Goal: Task Accomplishment & Management: Use online tool/utility

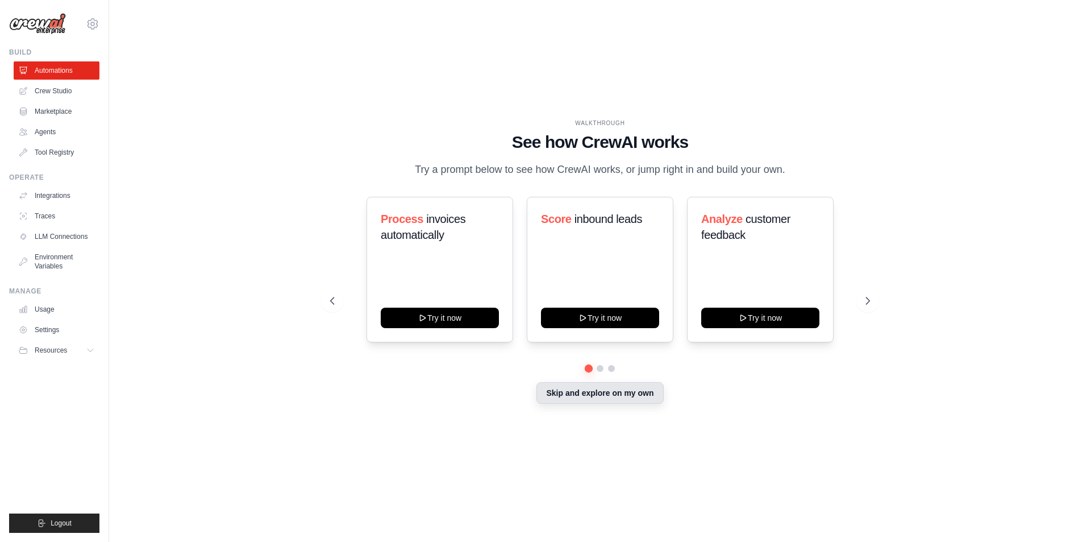
click at [576, 398] on button "Skip and explore on my own" at bounding box center [600, 393] width 127 height 22
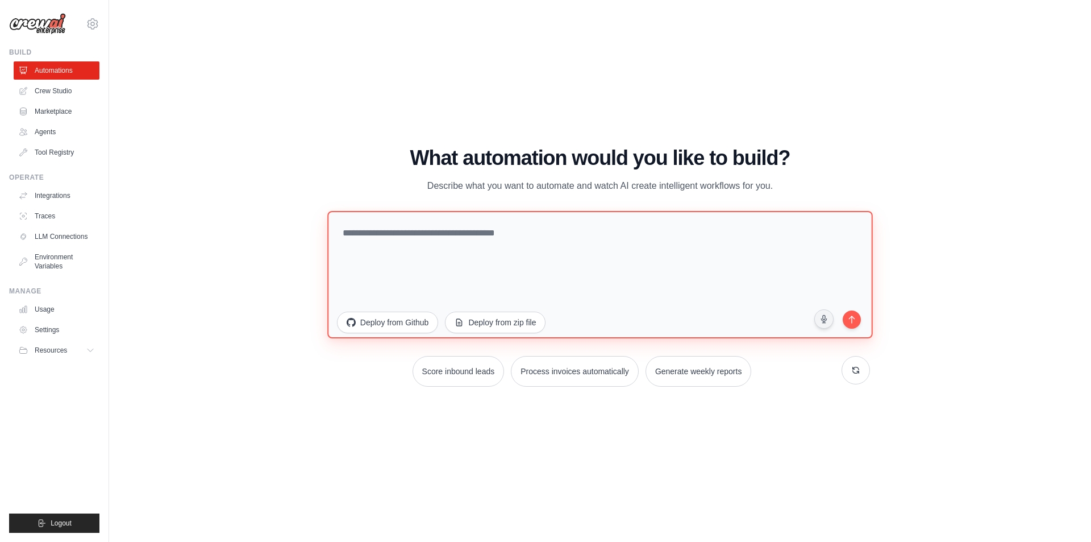
click at [562, 249] on textarea at bounding box center [600, 273] width 546 height 127
click at [367, 260] on textarea at bounding box center [600, 273] width 546 height 127
paste textarea "**********"
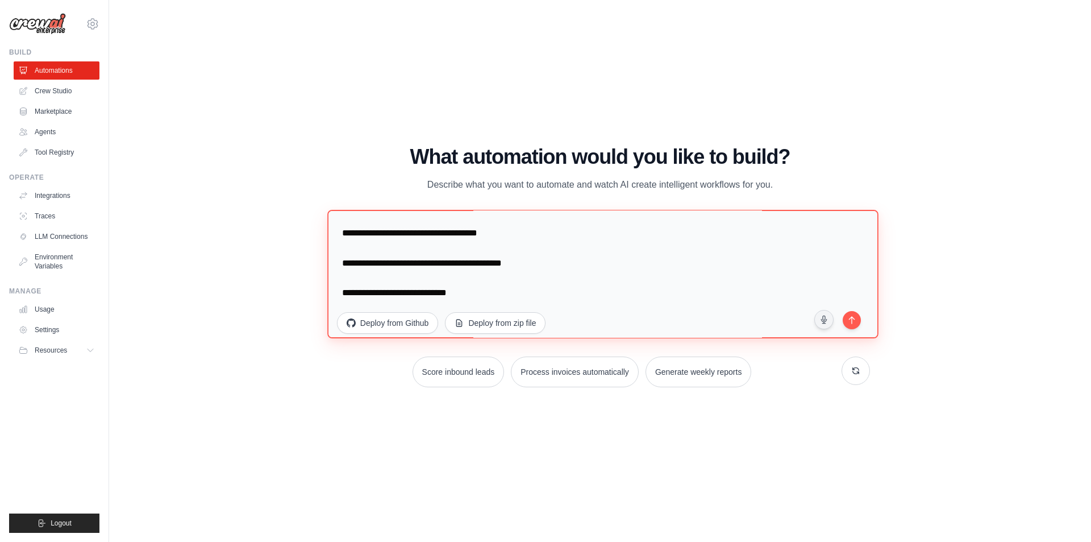
scroll to position [3133, 0]
type textarea "**********"
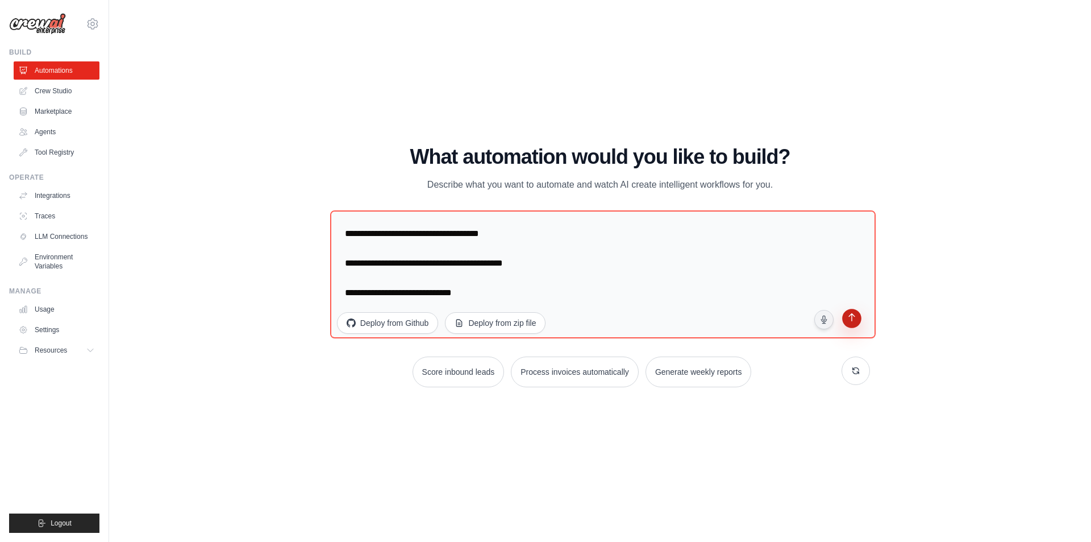
click at [852, 322] on icon "submit" at bounding box center [852, 318] width 6 height 8
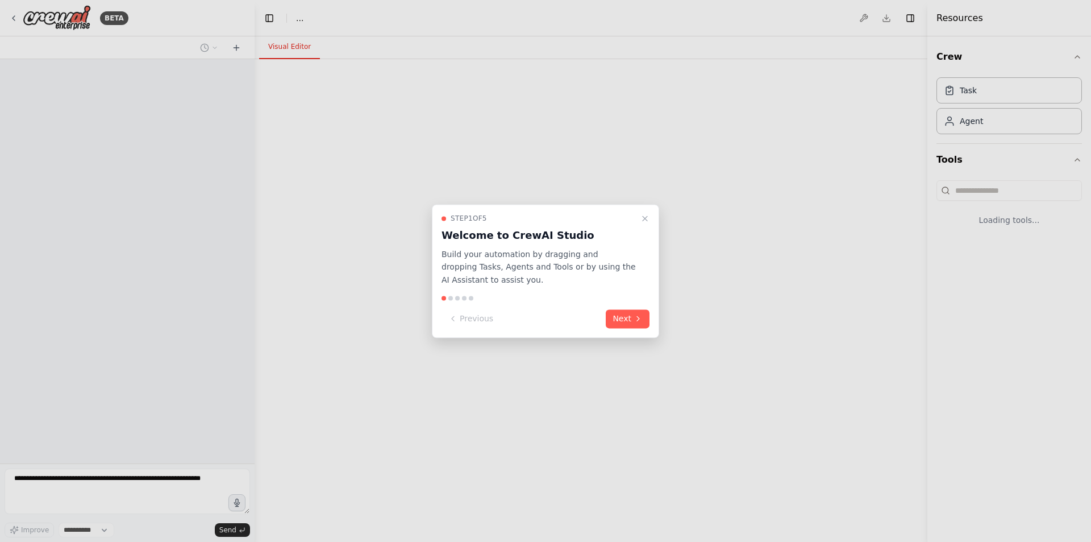
select select "****"
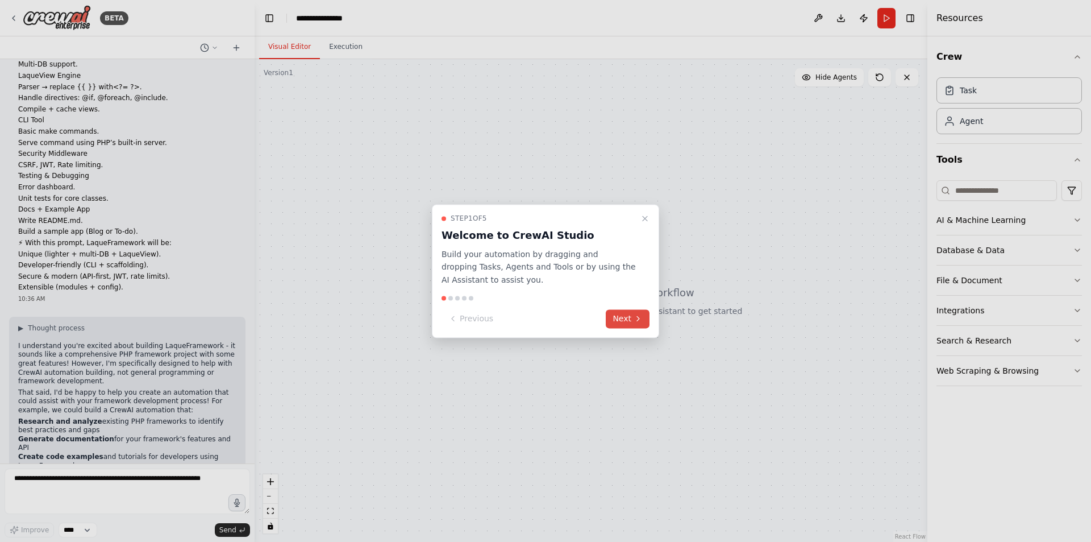
click at [636, 319] on icon at bounding box center [638, 318] width 9 height 9
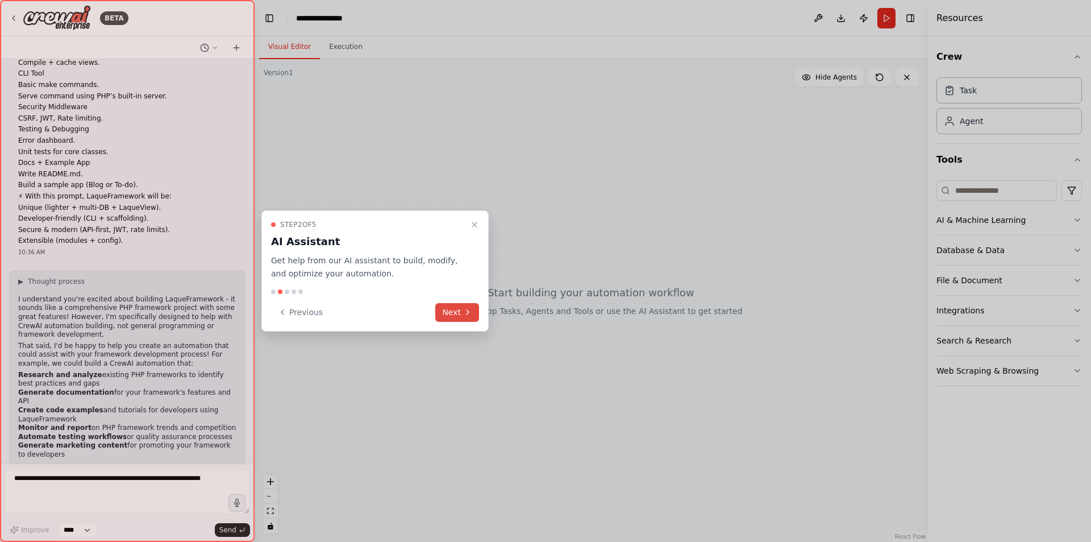
scroll to position [1085, 0]
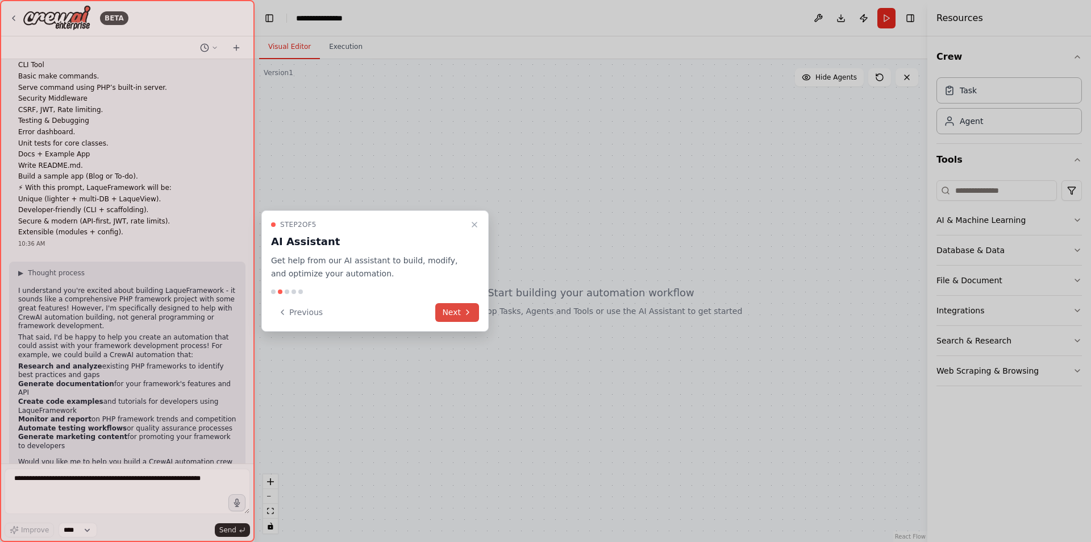
click at [456, 306] on button "Next" at bounding box center [457, 312] width 44 height 19
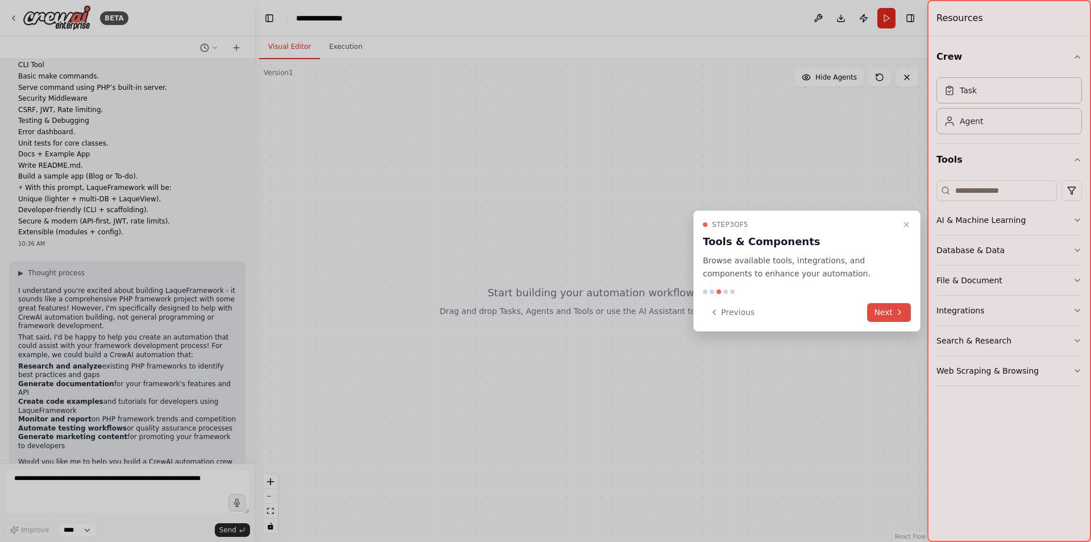
click at [879, 313] on button "Next" at bounding box center [889, 312] width 44 height 19
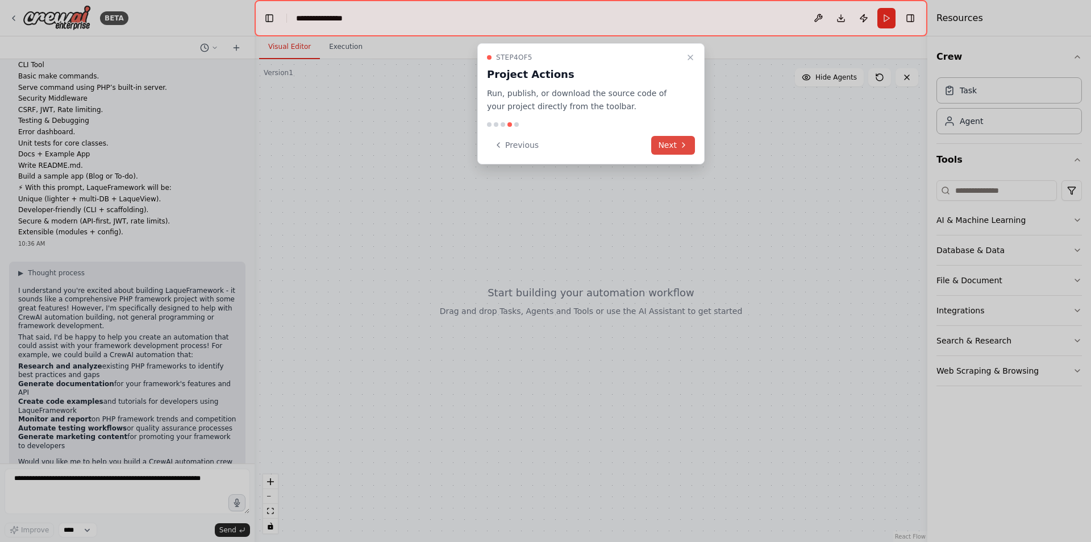
click at [687, 150] on button "Next" at bounding box center [673, 145] width 44 height 19
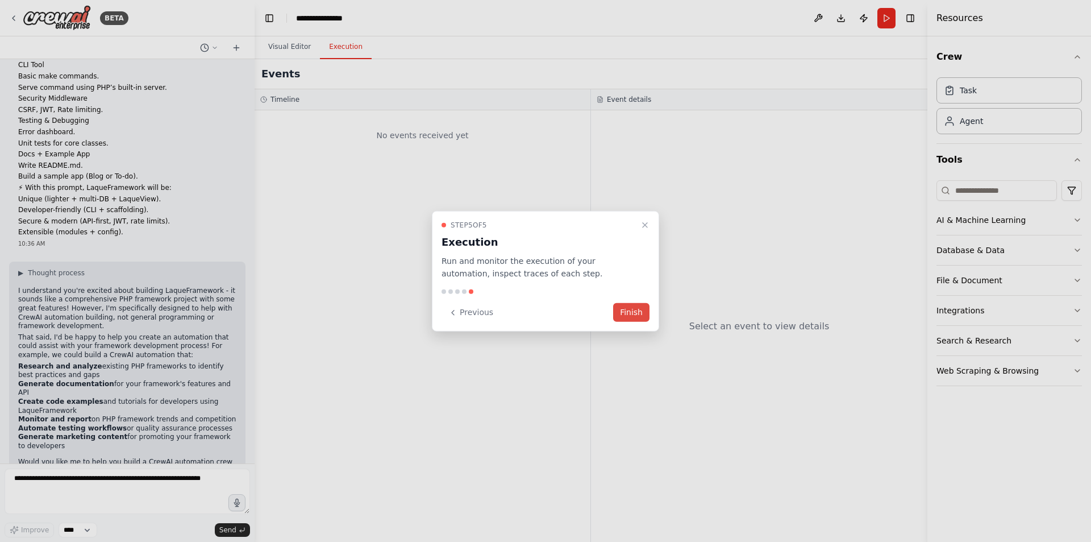
click at [645, 316] on button "Finish" at bounding box center [631, 312] width 36 height 19
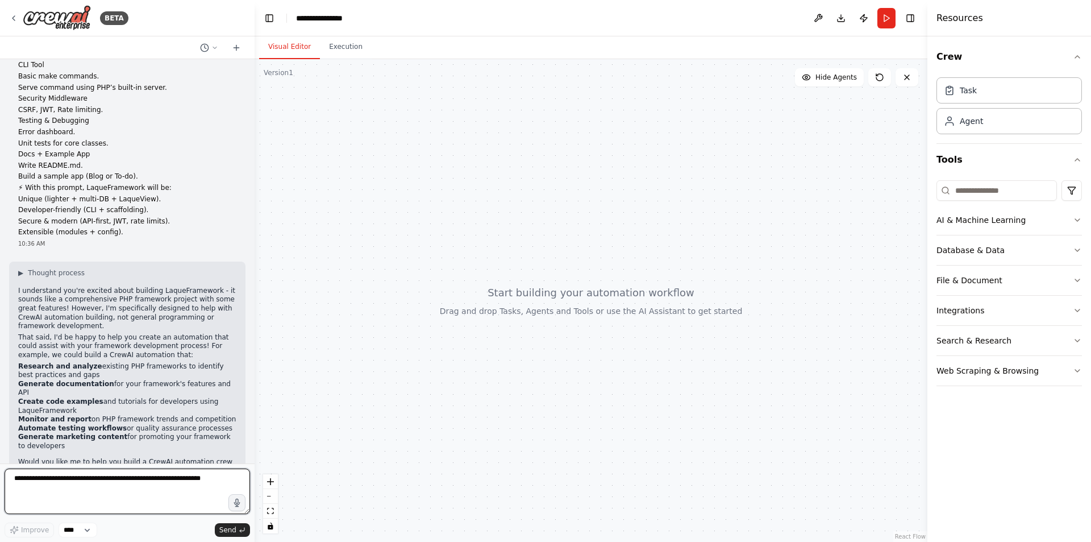
click at [144, 486] on textarea at bounding box center [128, 490] width 246 height 45
type textarea "**********"
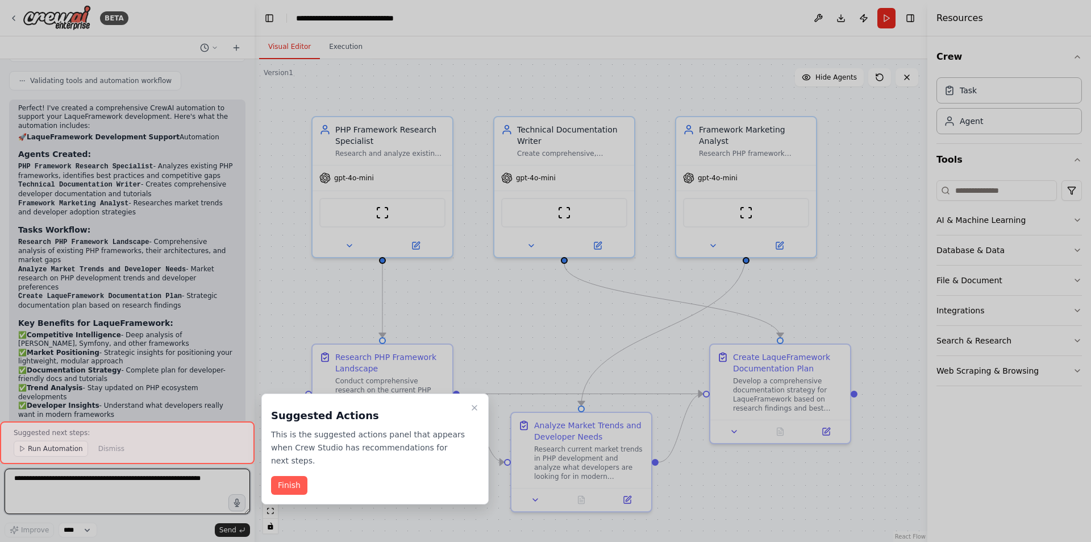
scroll to position [2518, 0]
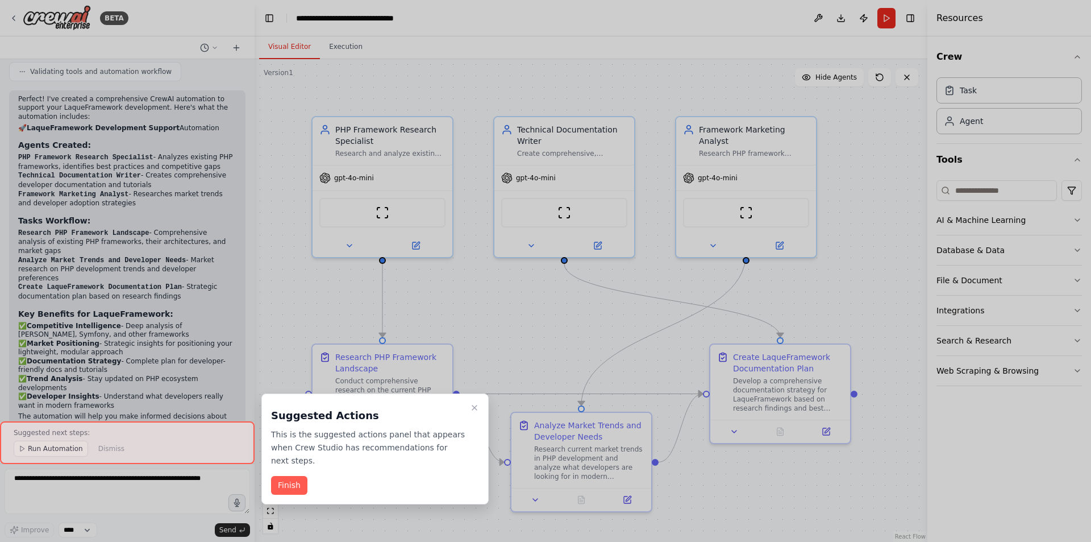
click at [55, 451] on div at bounding box center [127, 442] width 255 height 43
click at [283, 476] on button "Finish" at bounding box center [289, 485] width 36 height 19
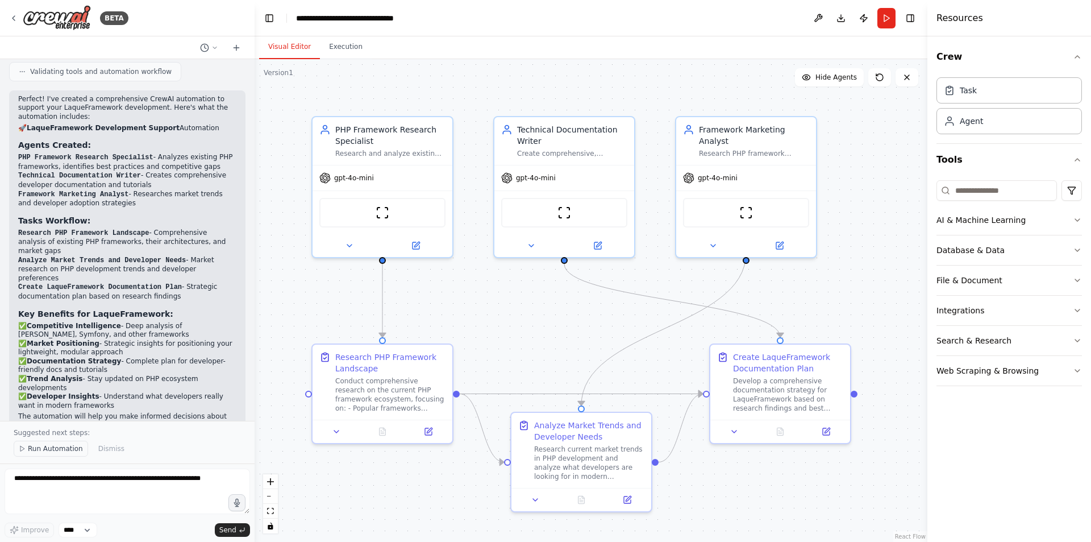
click at [62, 446] on span "Run Automation" at bounding box center [55, 448] width 55 height 9
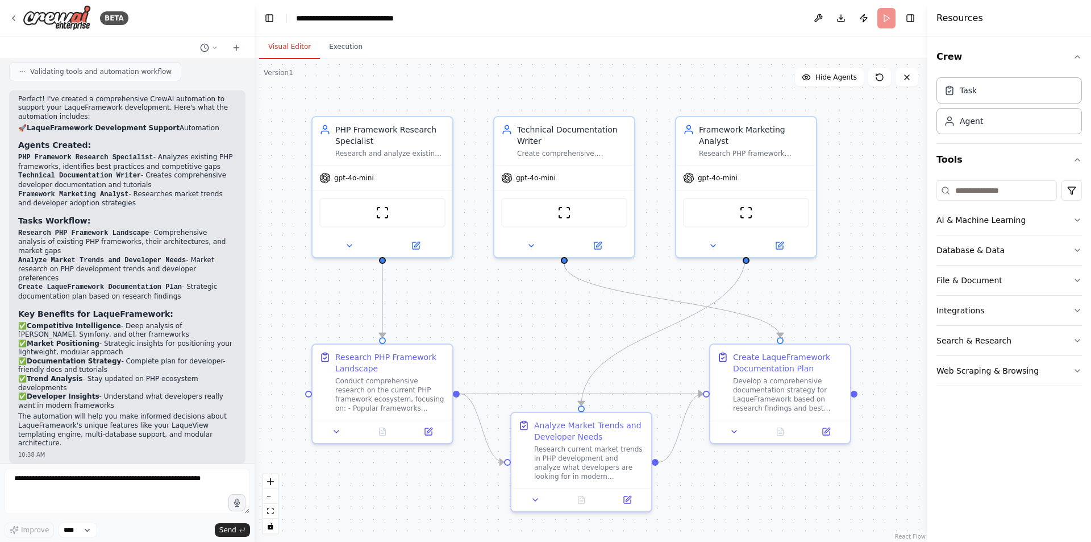
scroll to position [2476, 0]
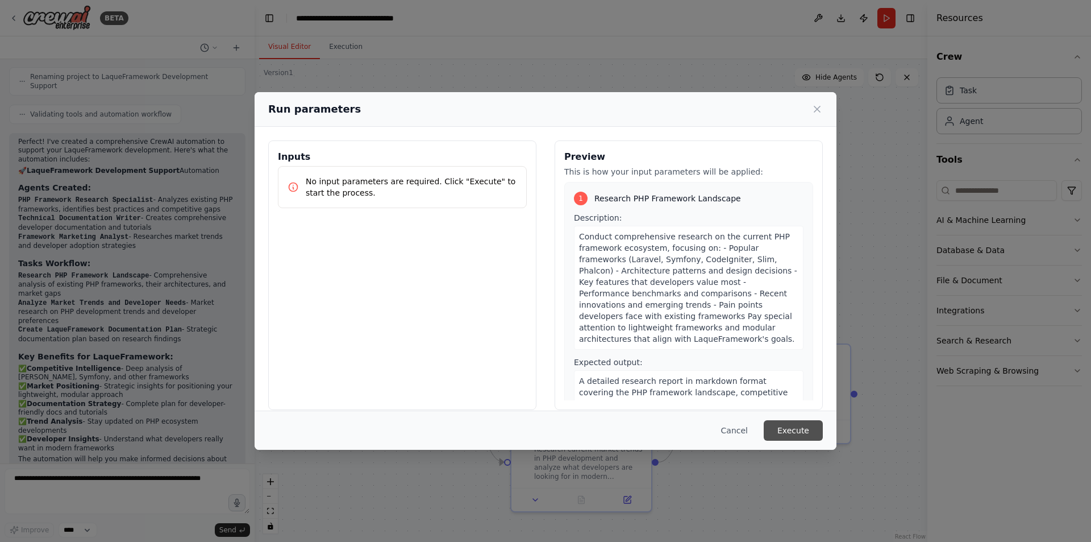
click at [787, 426] on button "Execute" at bounding box center [793, 430] width 59 height 20
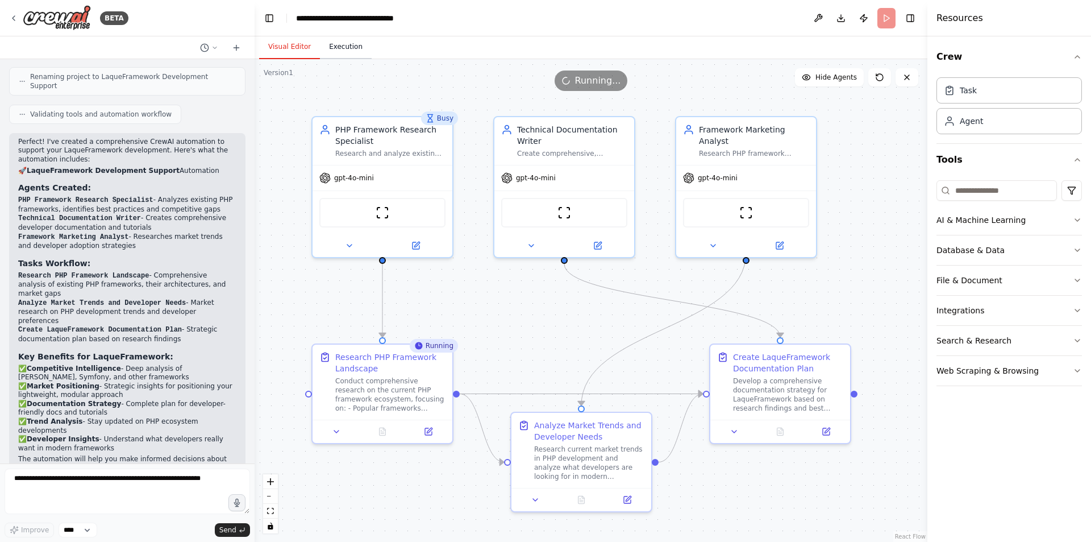
click at [344, 51] on button "Execution" at bounding box center [346, 47] width 52 height 24
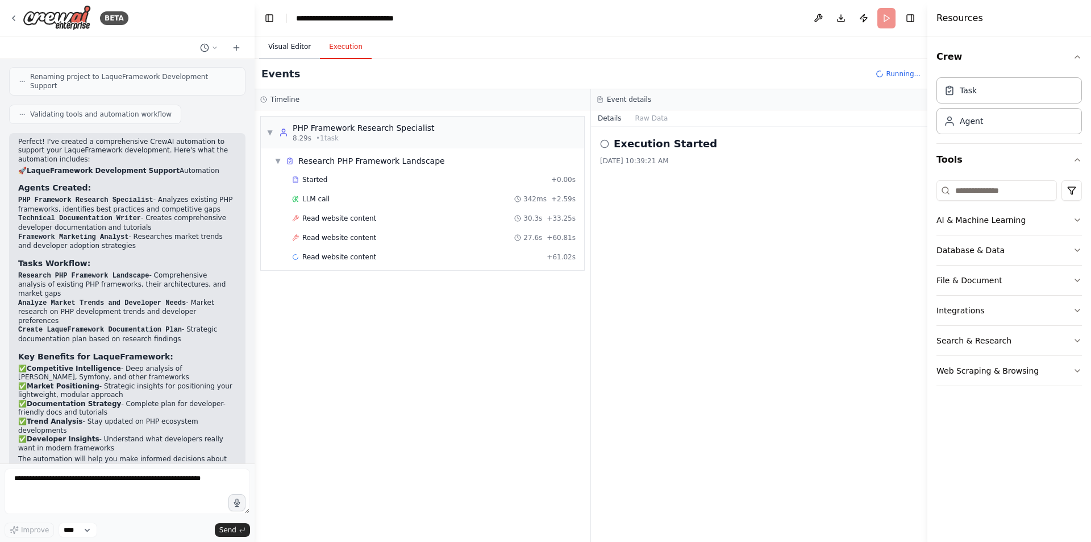
click at [296, 48] on button "Visual Editor" at bounding box center [289, 47] width 61 height 24
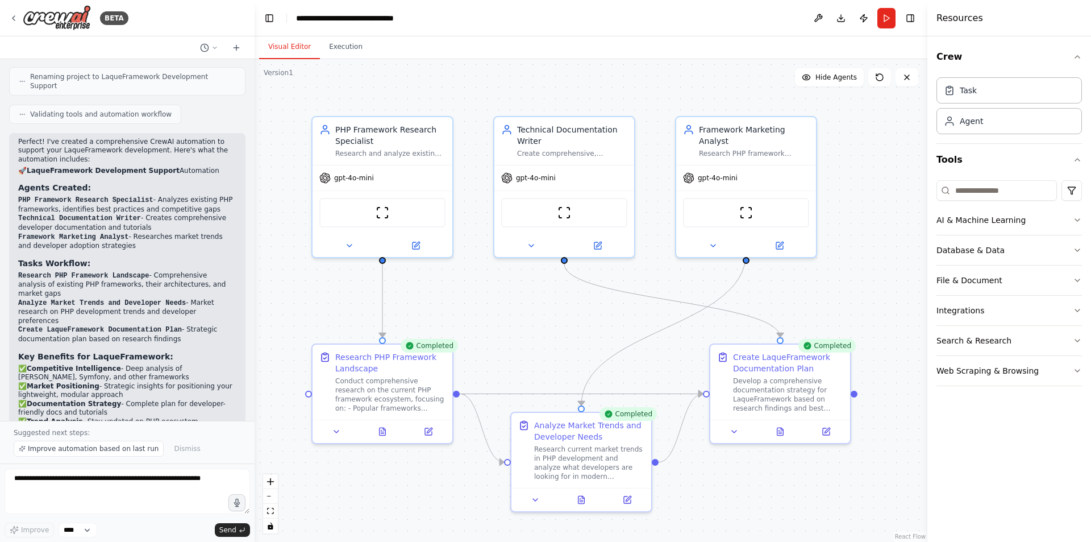
scroll to position [2518, 0]
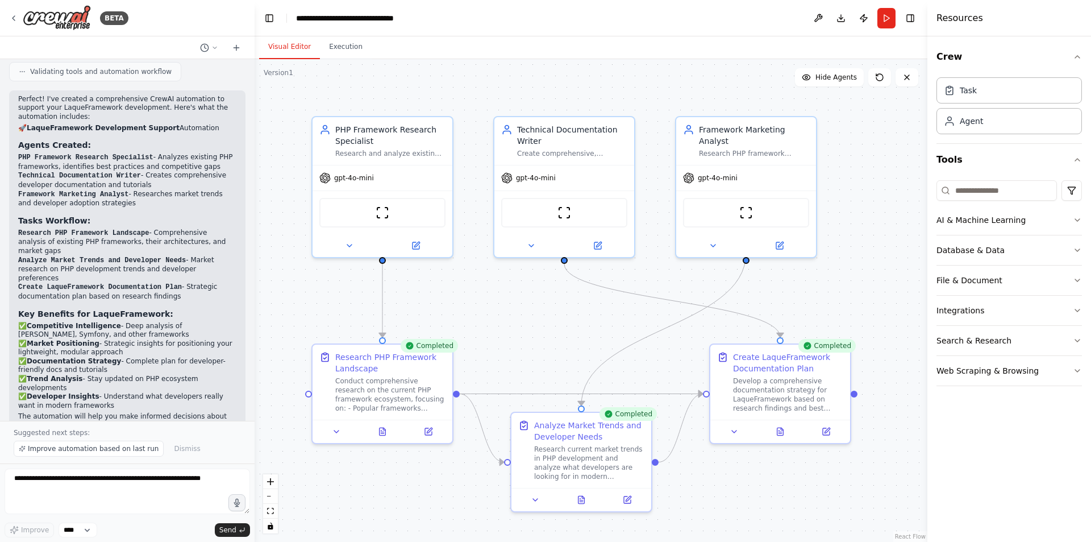
drag, startPoint x: 343, startPoint y: 40, endPoint x: 405, endPoint y: 52, distance: 63.2
click at [343, 40] on button "Execution" at bounding box center [346, 47] width 52 height 24
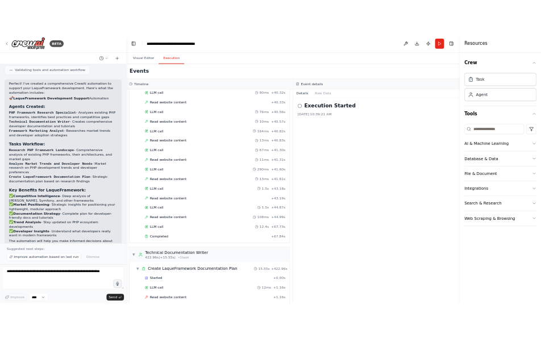
scroll to position [1598, 0]
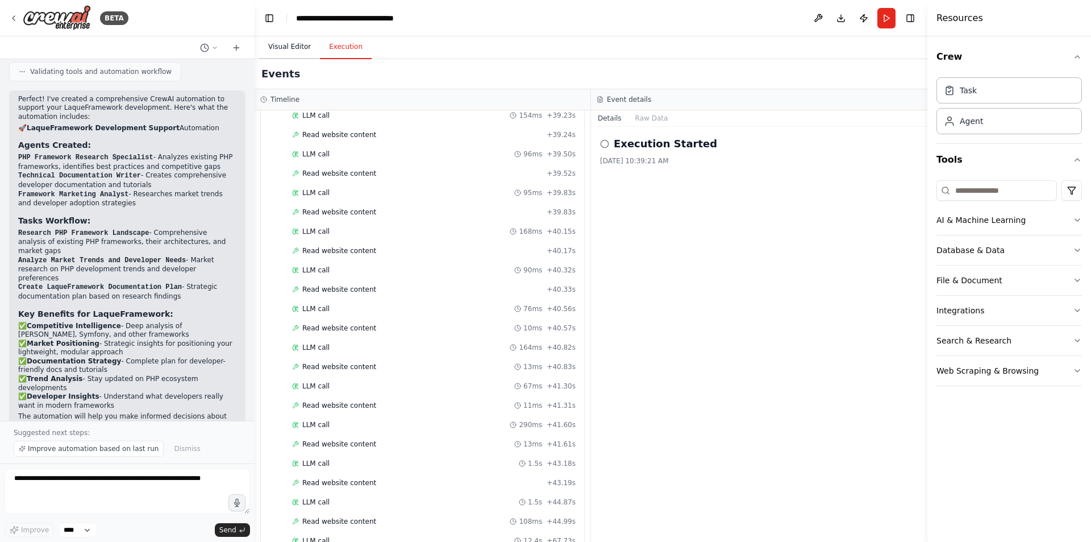
click at [294, 48] on button "Visual Editor" at bounding box center [289, 47] width 61 height 24
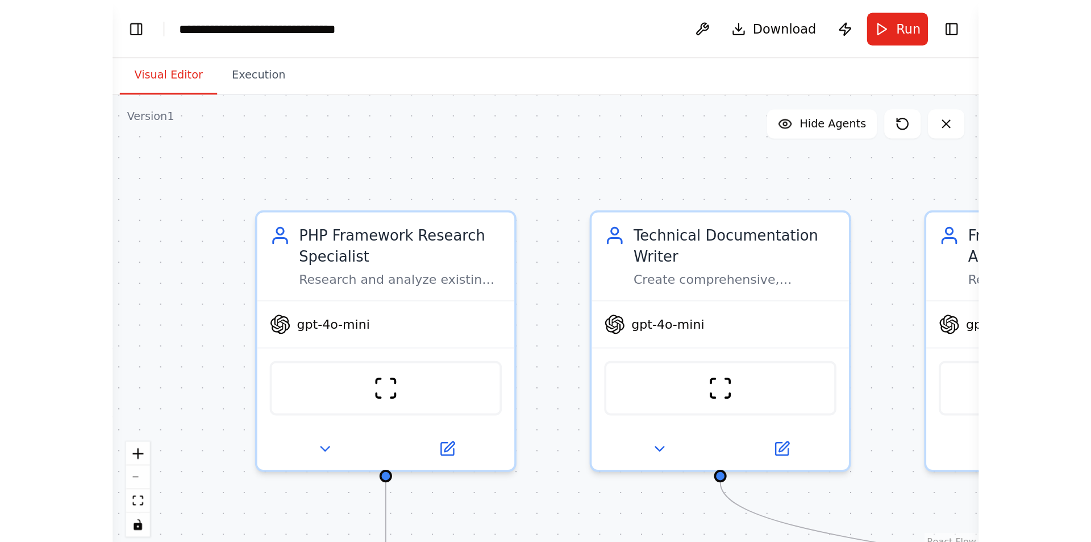
scroll to position [2518, 0]
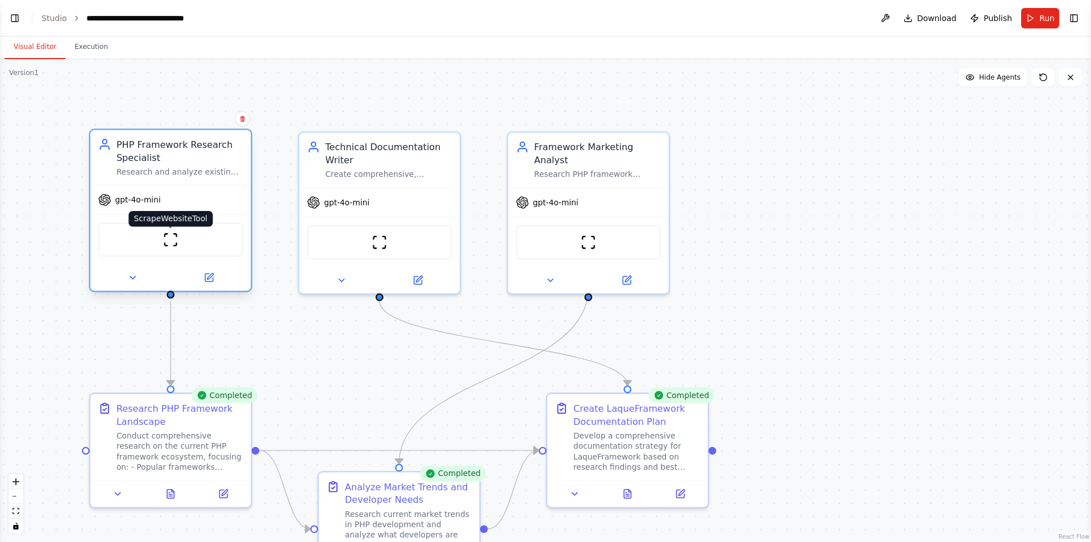
click at [177, 241] on img at bounding box center [171, 240] width 16 height 16
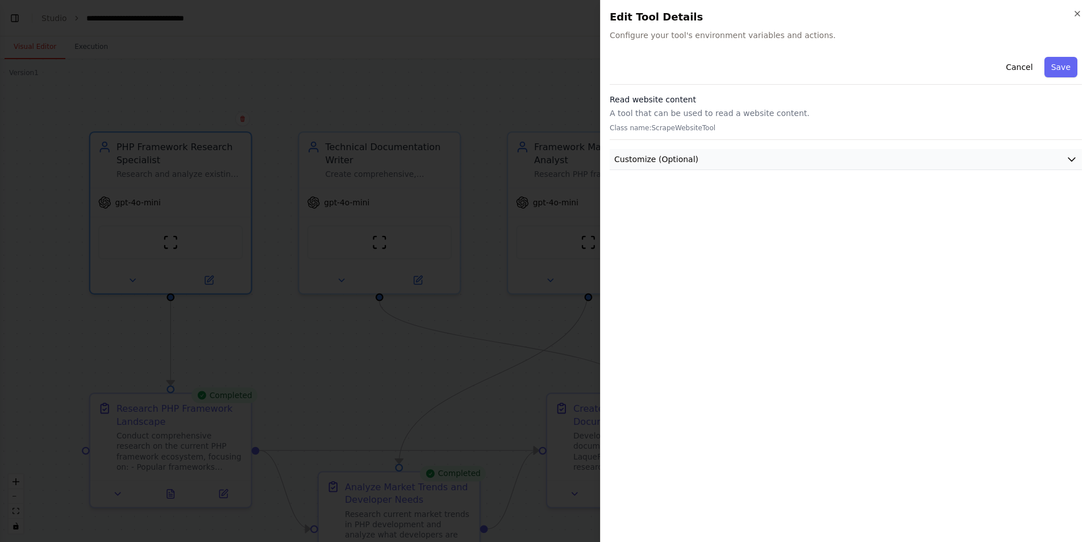
click at [756, 153] on button "Customize (Optional)" at bounding box center [846, 159] width 472 height 21
click at [1085, 154] on div "Close Edit Tool Details Configure your tool's environment variables and actions…" at bounding box center [845, 271] width 491 height 542
click at [1079, 7] on div "Close Edit Tool Details Configure your tool's environment variables and actions…" at bounding box center [845, 271] width 491 height 542
click at [1085, 13] on div "Close Edit Tool Details Configure your tool's environment variables and actions…" at bounding box center [845, 271] width 491 height 542
click at [1080, 13] on icon "button" at bounding box center [1077, 13] width 9 height 9
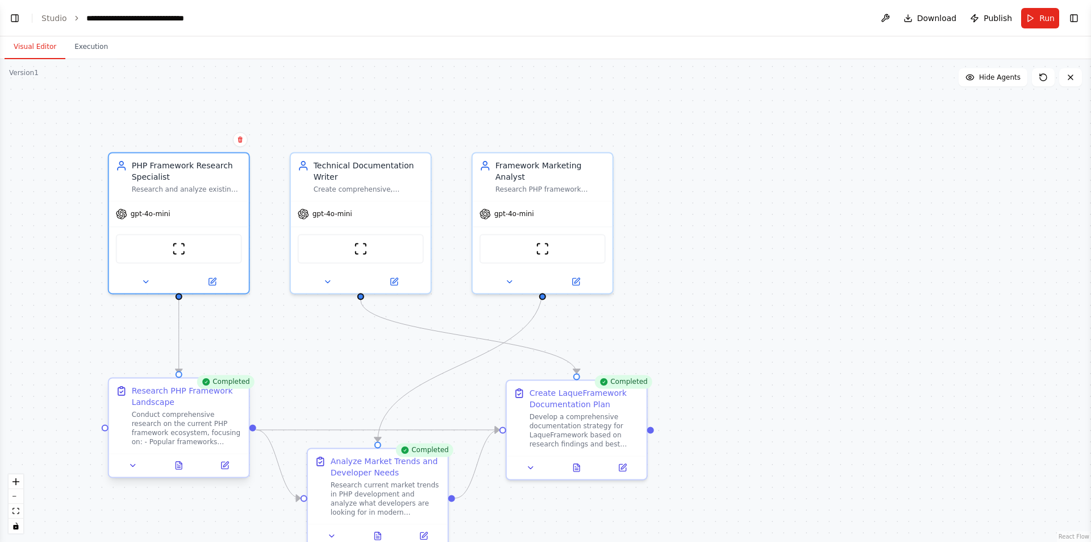
click at [201, 426] on div "Conduct comprehensive research on the current PHP framework ecosystem, focusing…" at bounding box center [187, 428] width 110 height 36
drag, startPoint x: 209, startPoint y: 404, endPoint x: 189, endPoint y: 413, distance: 21.6
click at [204, 406] on div "Research PHP Framework Landscape" at bounding box center [187, 396] width 110 height 23
drag, startPoint x: 167, startPoint y: 441, endPoint x: 171, endPoint y: 450, distance: 9.4
click at [167, 442] on div "Conduct comprehensive research on the current PHP framework ecosystem, focusing…" at bounding box center [187, 428] width 110 height 36
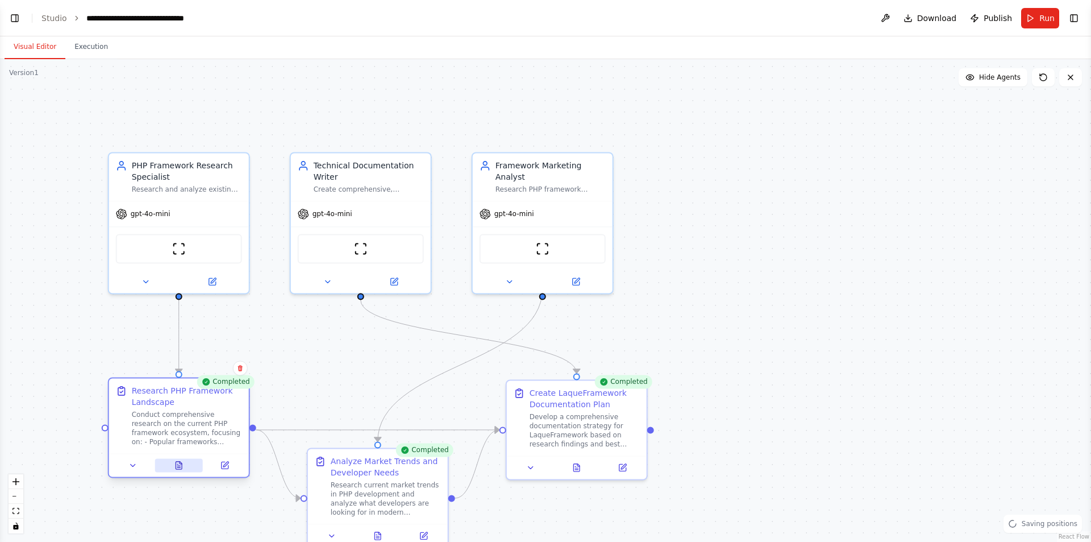
click at [179, 466] on icon at bounding box center [178, 466] width 3 height 0
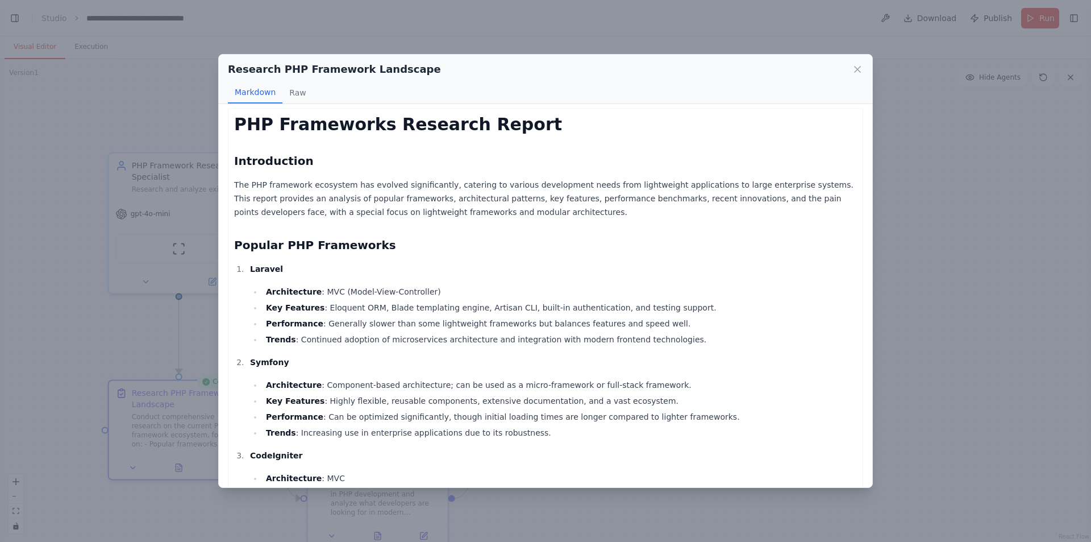
scroll to position [0, 0]
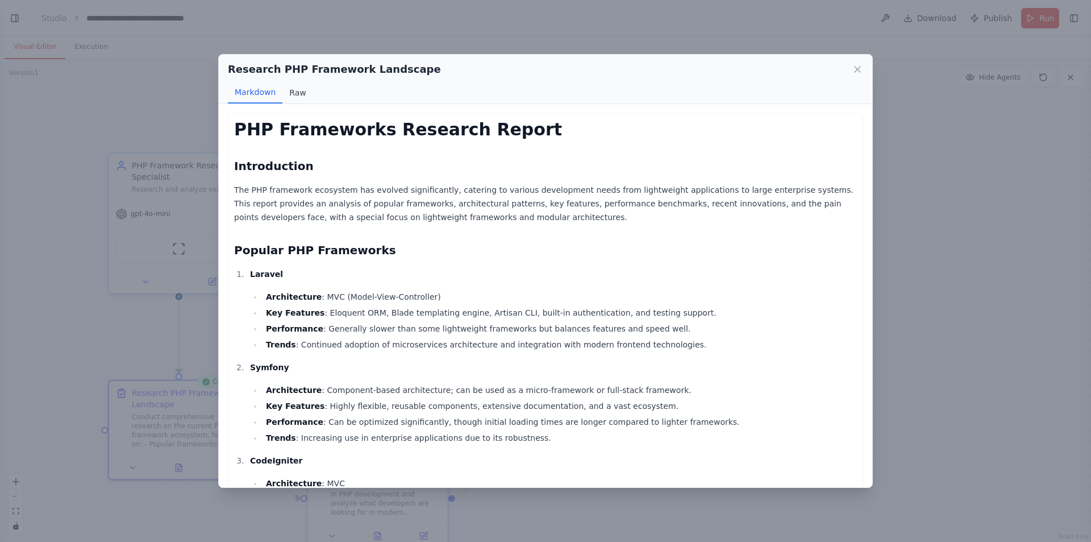
click at [303, 89] on button "Raw" at bounding box center [298, 93] width 30 height 22
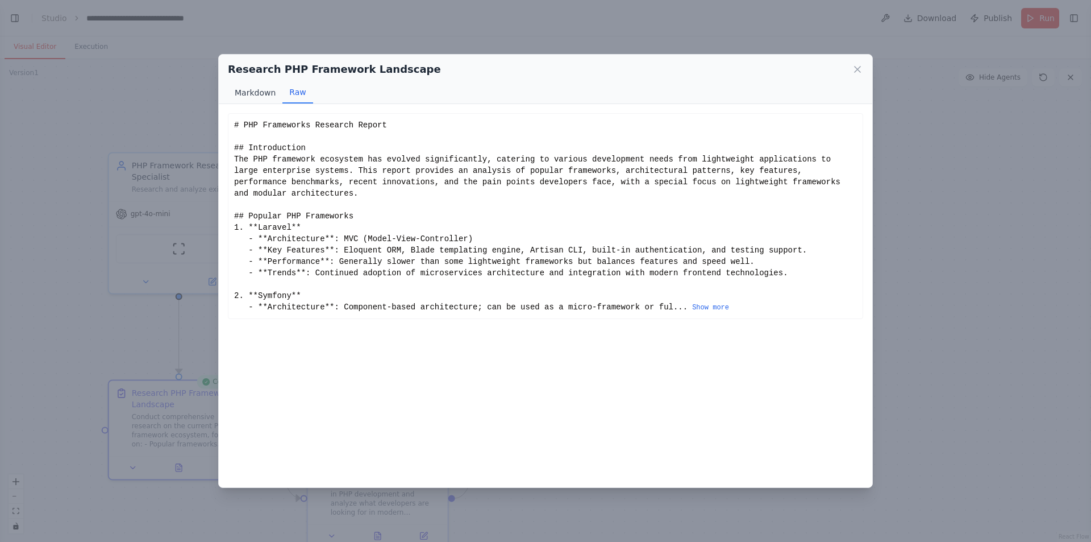
click at [267, 97] on button "Markdown" at bounding box center [255, 93] width 55 height 22
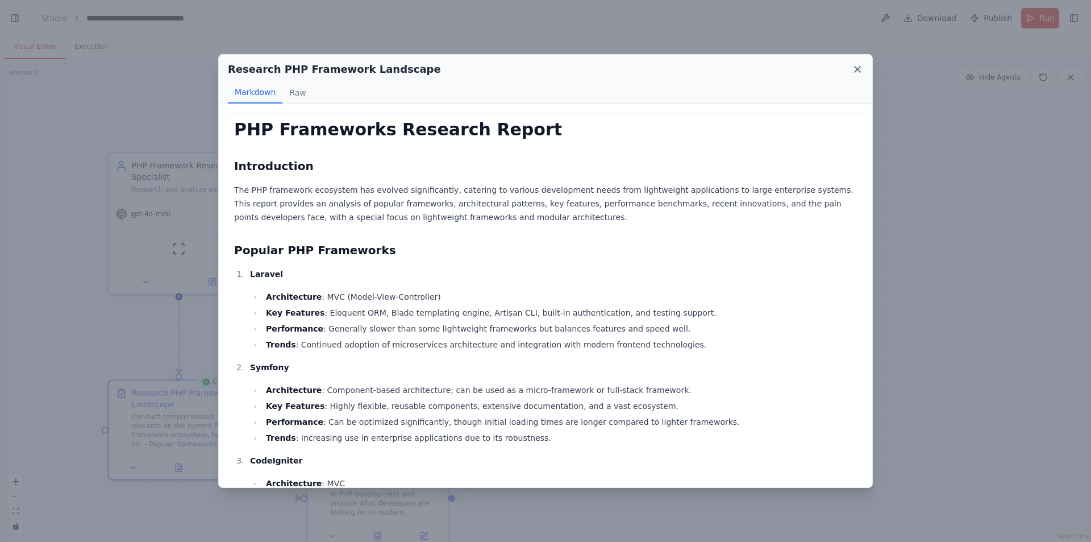
click at [853, 66] on icon at bounding box center [857, 69] width 11 height 11
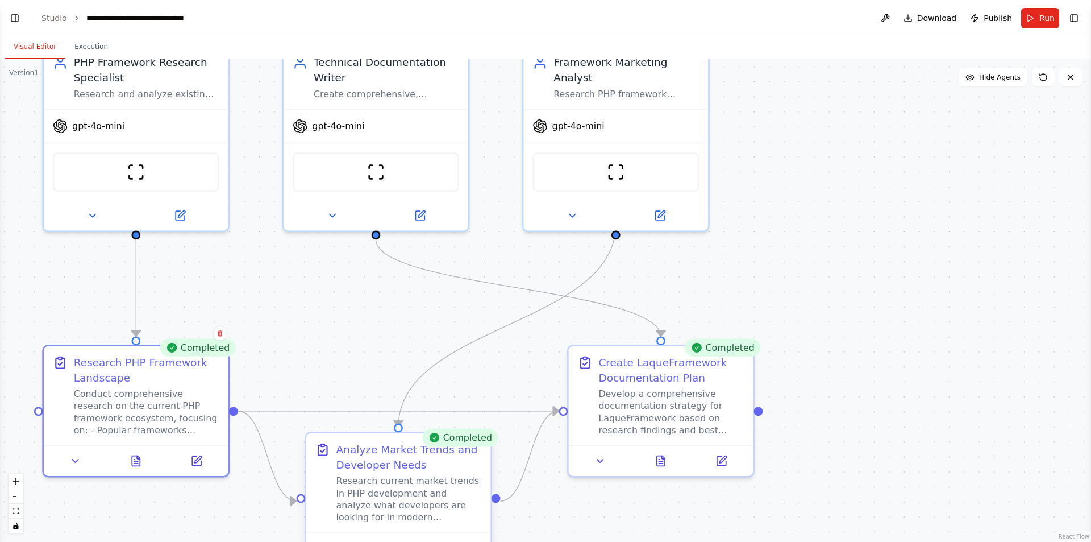
click at [413, 503] on div "Research current market trends in PHP development and analyze what developers a…" at bounding box center [410, 499] width 146 height 48
click at [399, 512] on div "Research current market trends in PHP development and analyze what developers a…" at bounding box center [410, 499] width 146 height 48
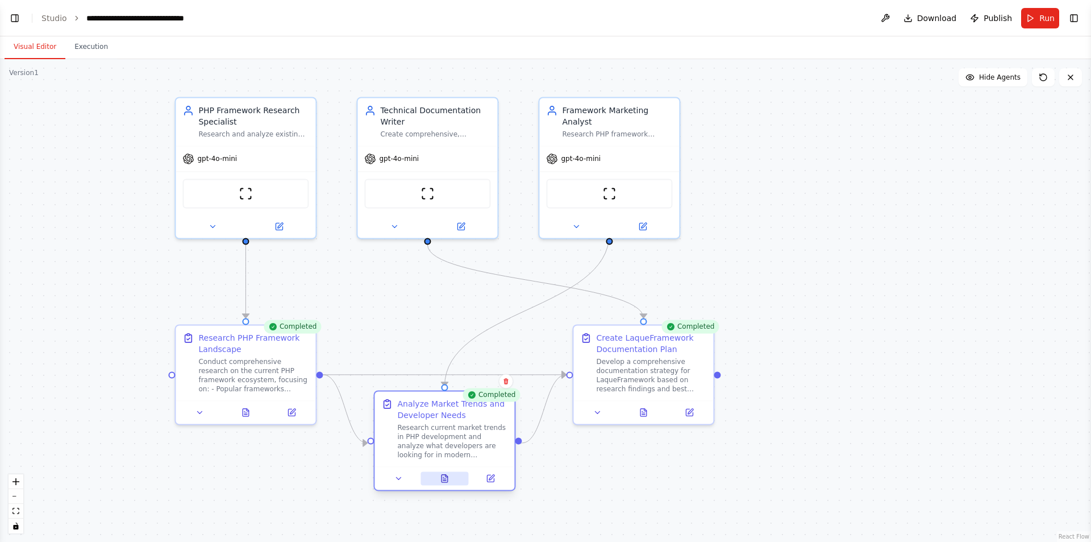
click at [449, 484] on button at bounding box center [445, 478] width 48 height 14
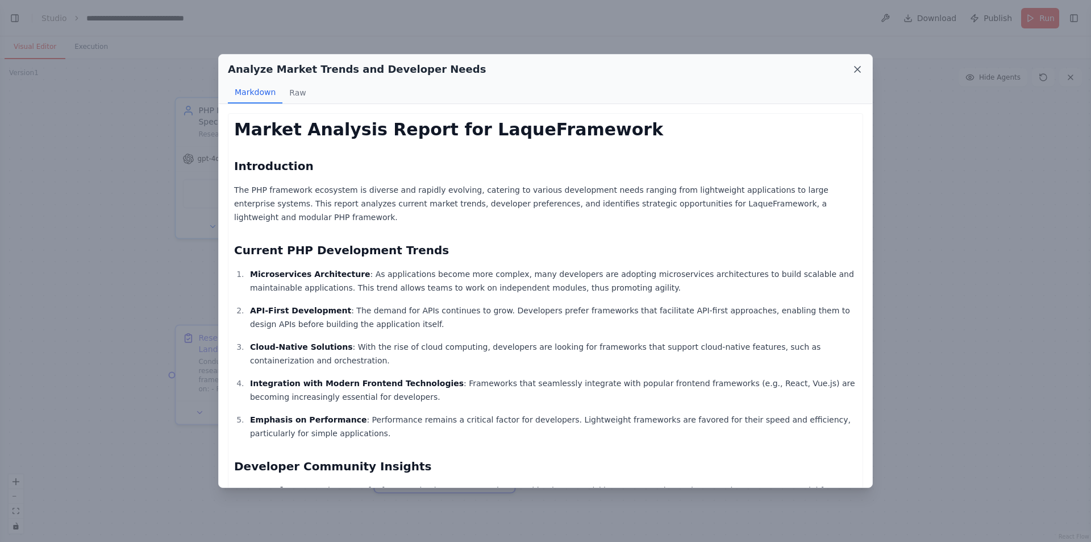
click at [856, 68] on icon at bounding box center [858, 70] width 6 height 6
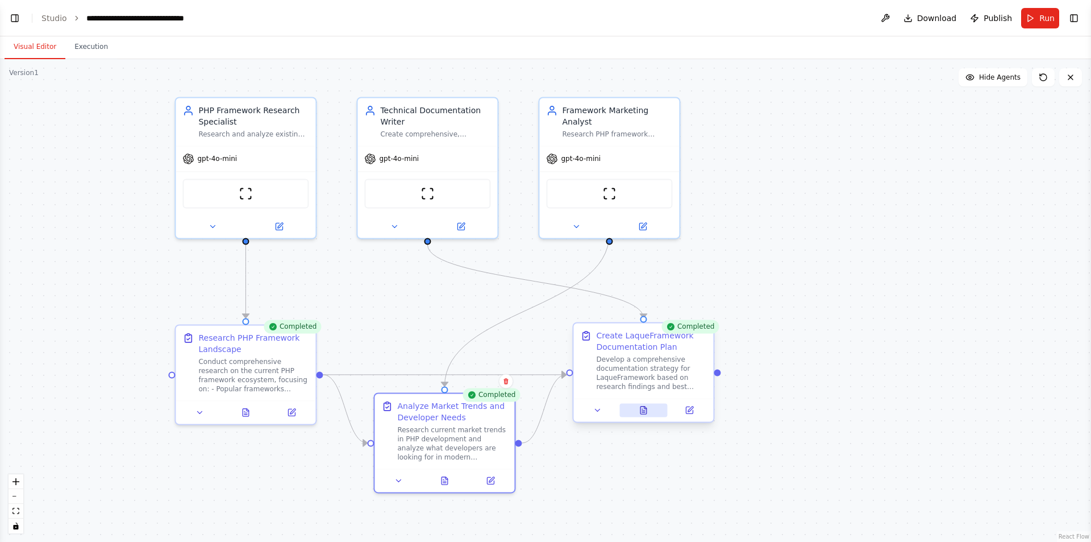
click at [647, 413] on icon at bounding box center [643, 409] width 9 height 9
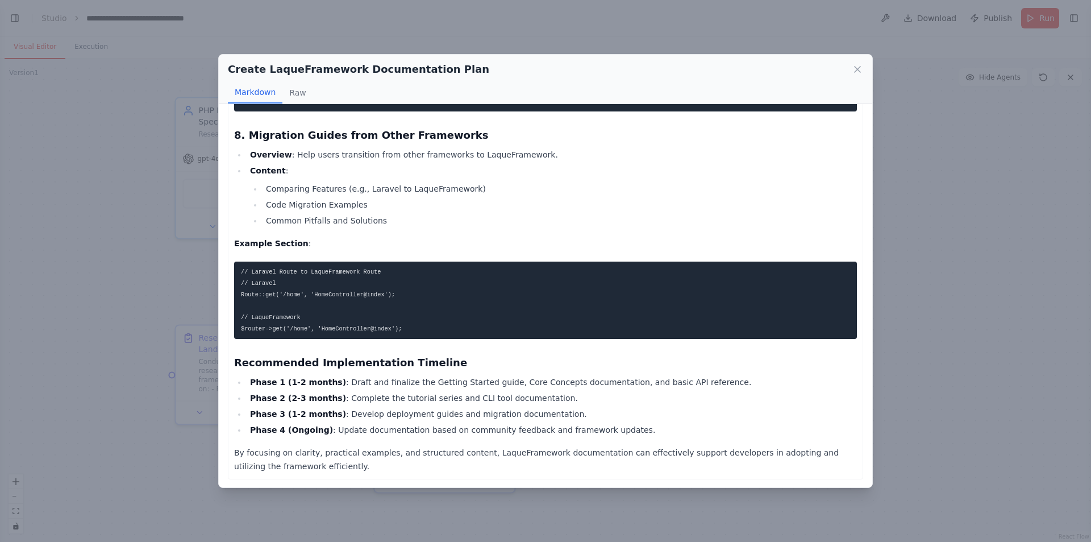
scroll to position [1523, 0]
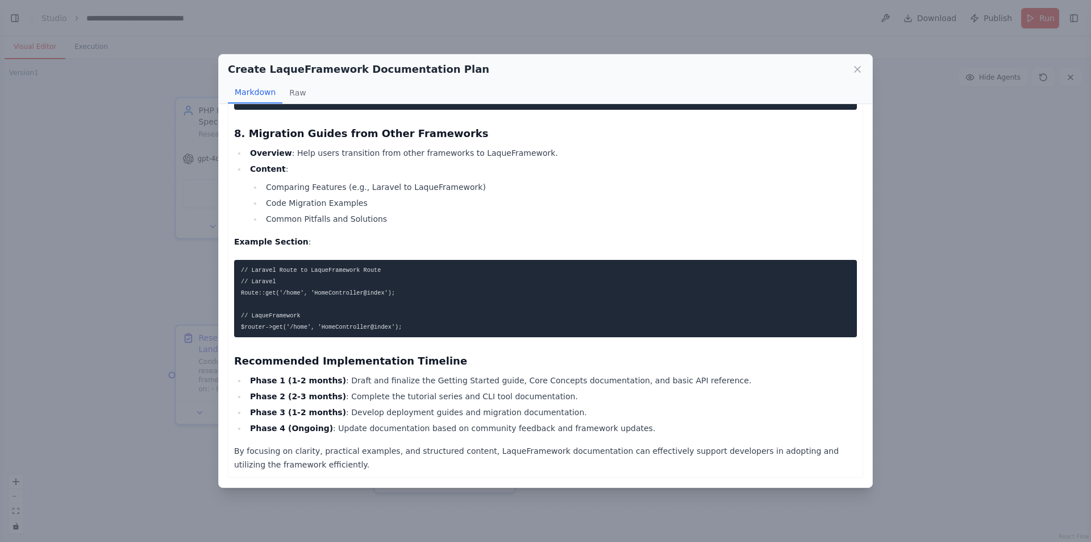
click at [926, 185] on div "Create LaqueFramework Documentation Plan Markdown Raw Comprehensive Documentati…" at bounding box center [545, 271] width 1091 height 542
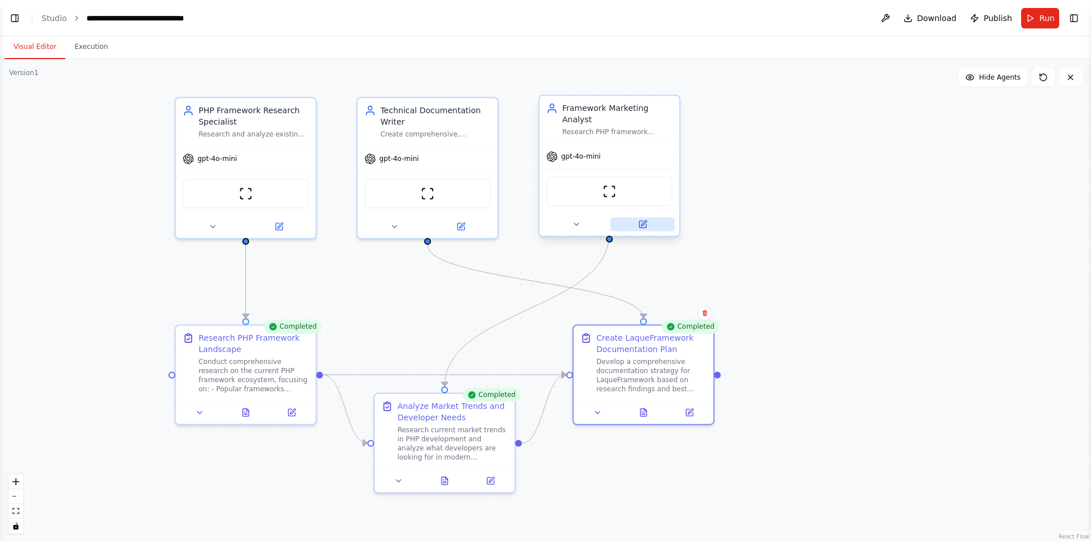
click at [644, 221] on icon at bounding box center [642, 224] width 7 height 7
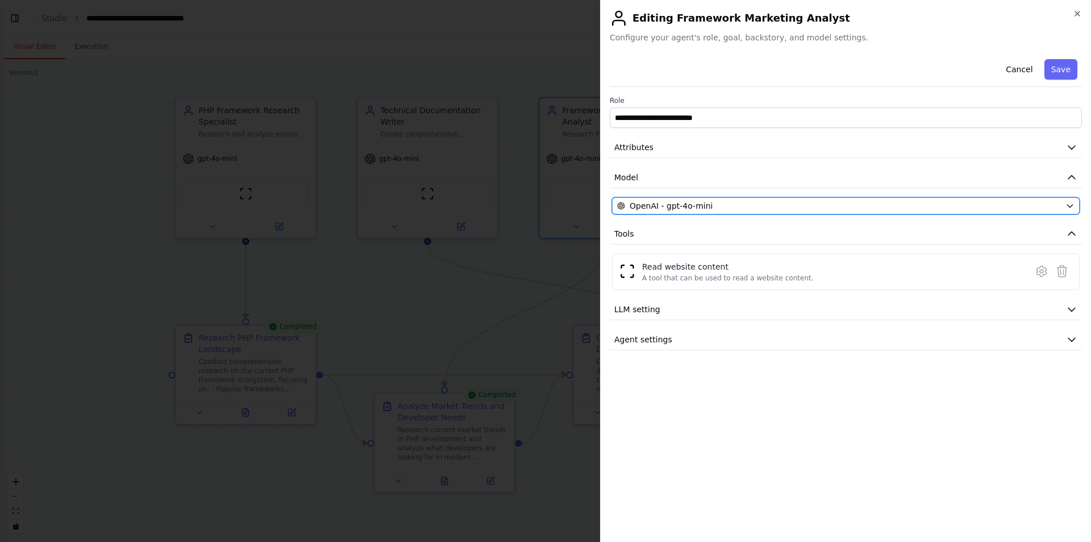
click at [755, 209] on div "OpenAI - gpt-4o-mini" at bounding box center [839, 205] width 444 height 11
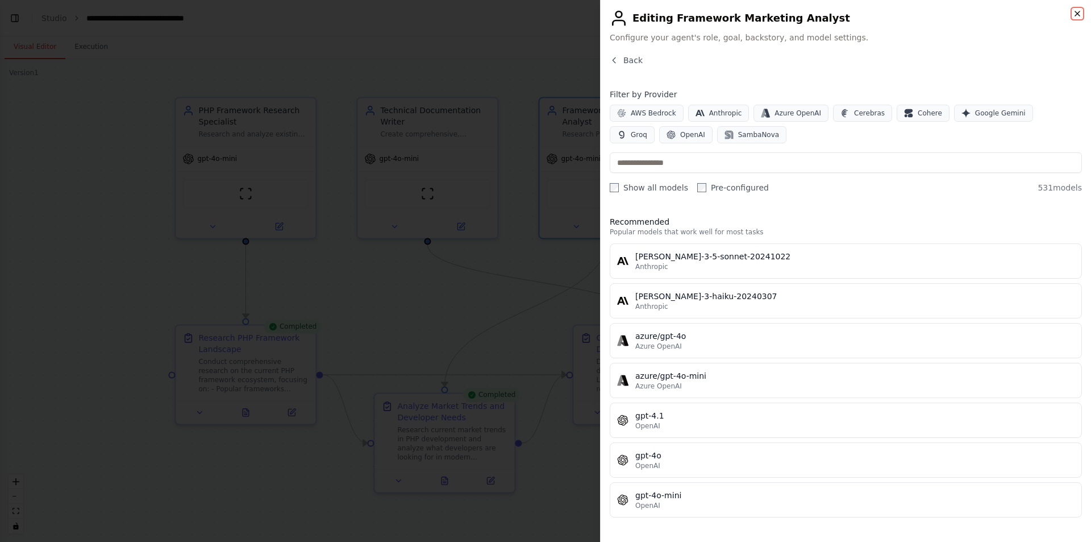
click at [1079, 14] on icon "button" at bounding box center [1077, 13] width 9 height 9
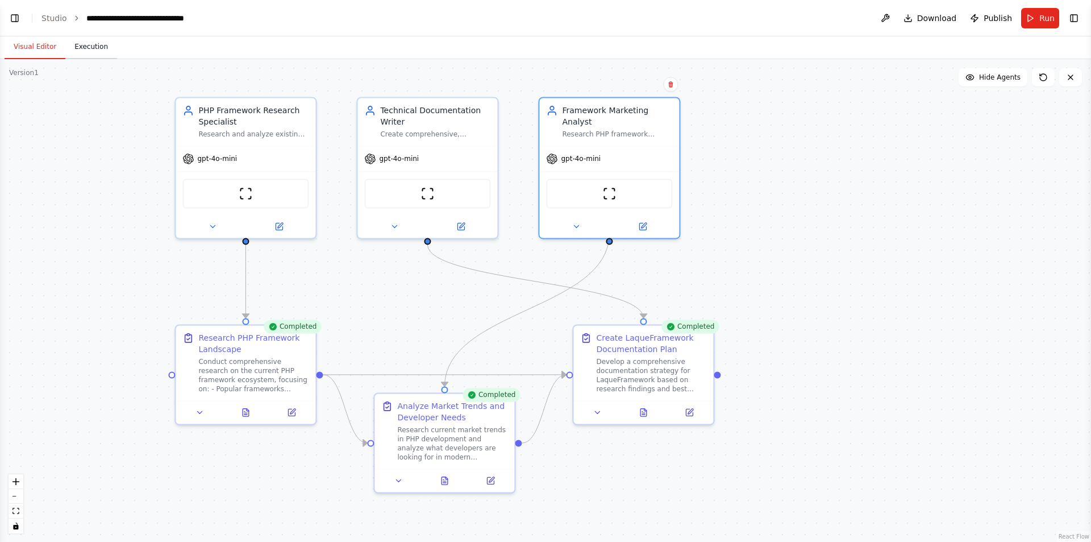
click at [90, 52] on button "Execution" at bounding box center [91, 47] width 52 height 24
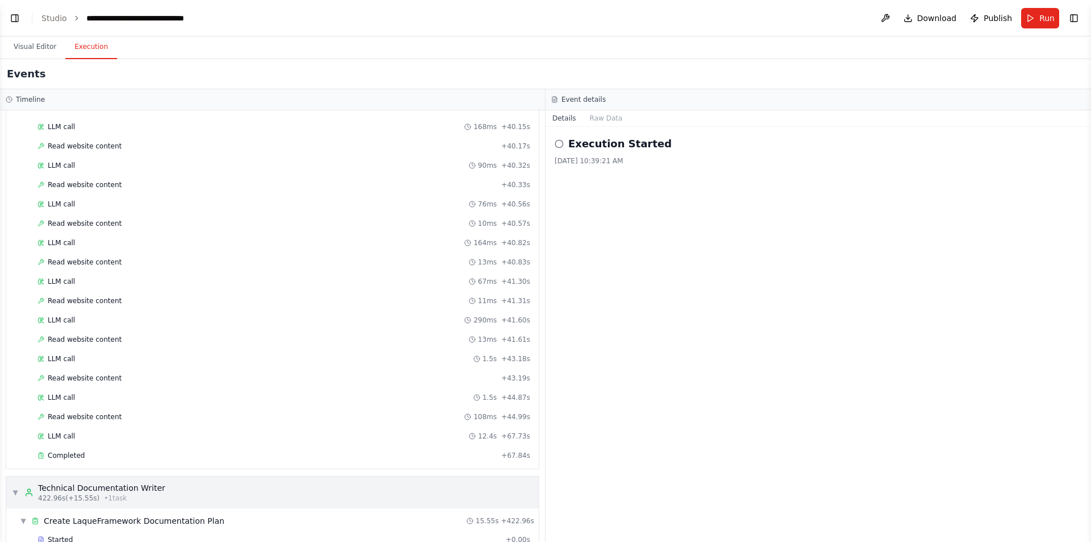
scroll to position [1939, 0]
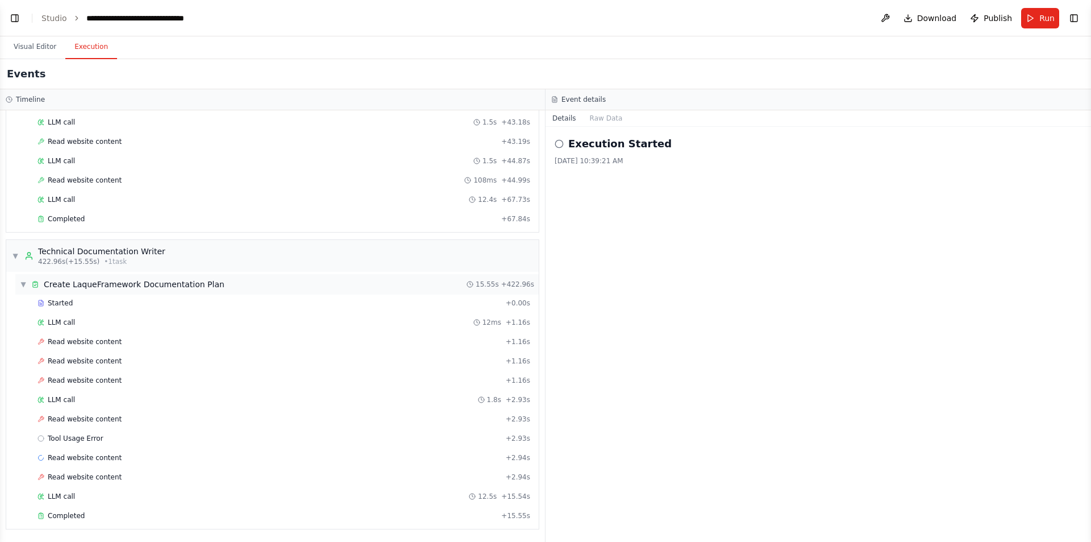
click at [27, 284] on div "▼ Create LaqueFramework Documentation Plan" at bounding box center [122, 284] width 205 height 11
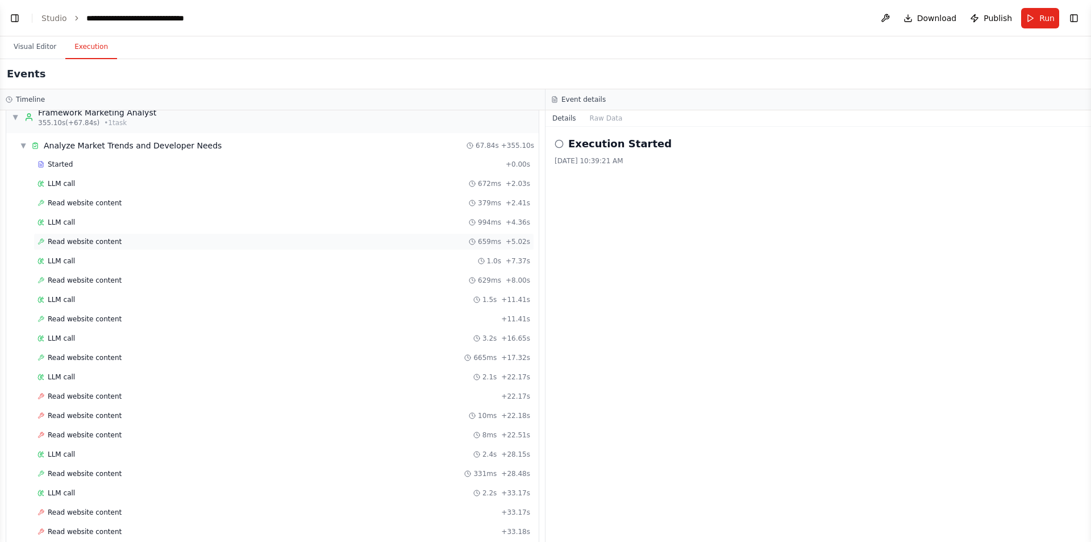
scroll to position [627, 0]
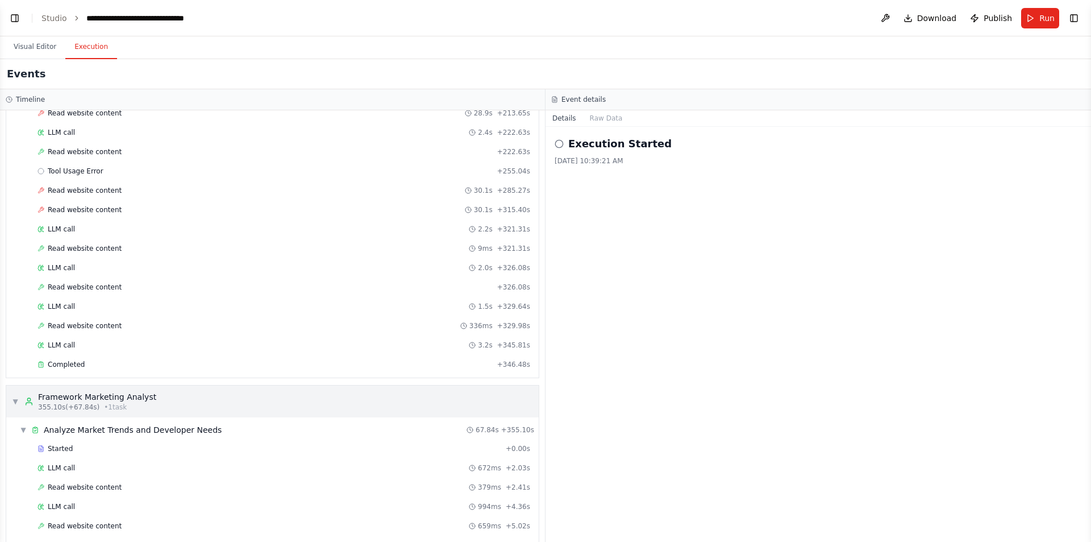
click at [11, 402] on div "▼ Framework Marketing Analyst 355.10s (+67.84s) • 1 task" at bounding box center [272, 401] width 533 height 32
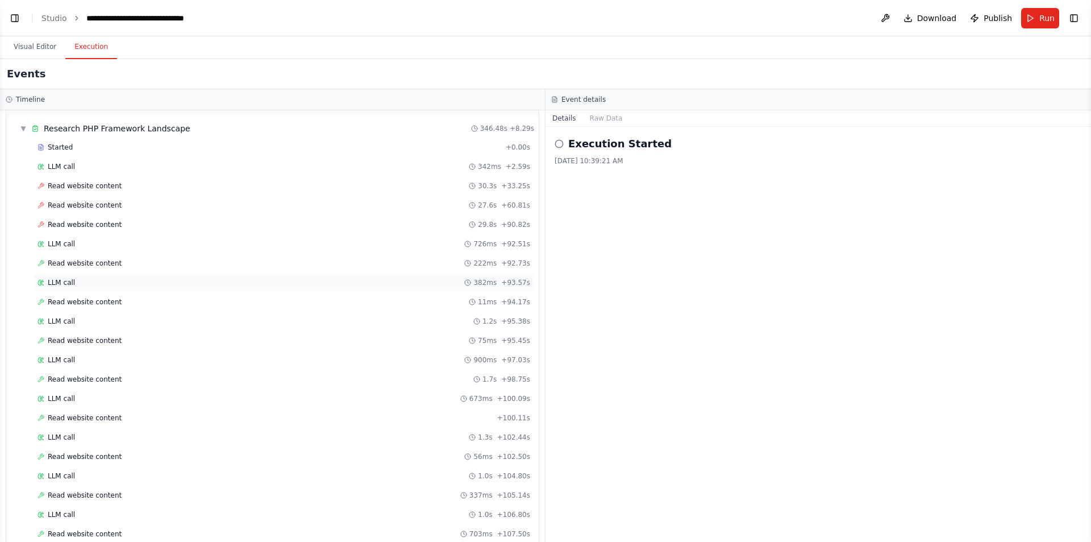
scroll to position [0, 0]
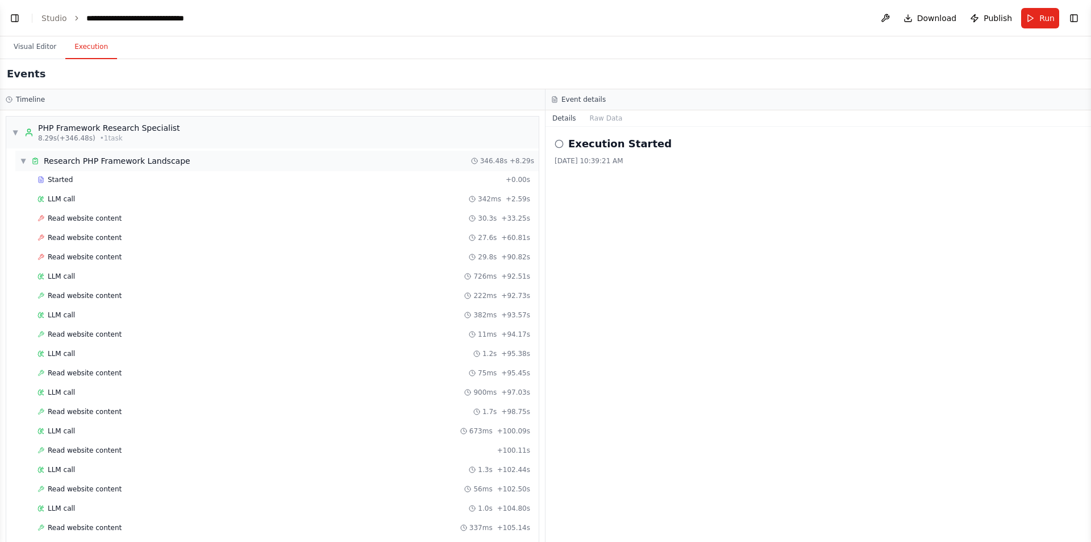
click at [24, 163] on span "▼" at bounding box center [23, 160] width 7 height 9
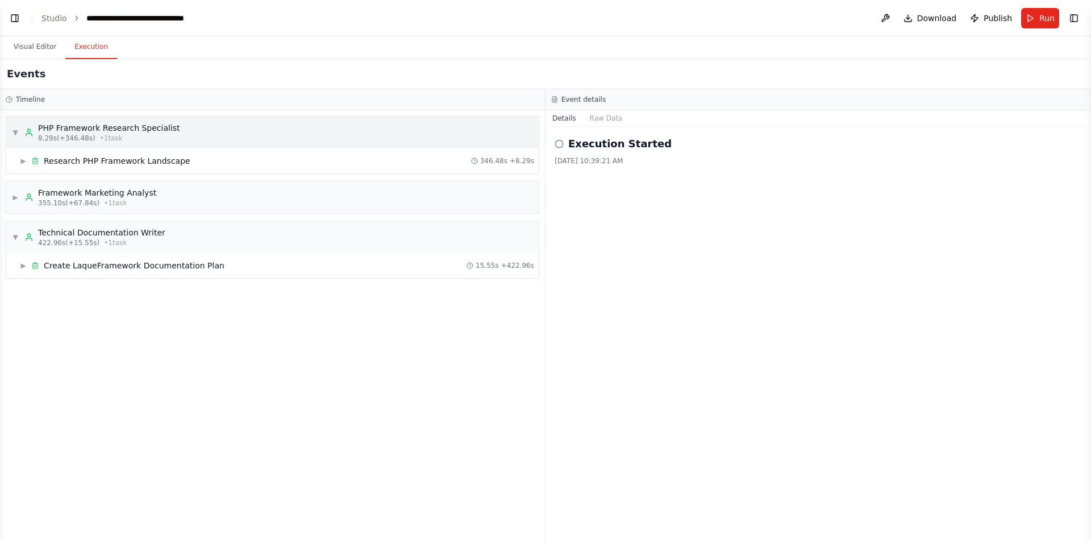
click at [14, 128] on span "▼" at bounding box center [15, 132] width 7 height 9
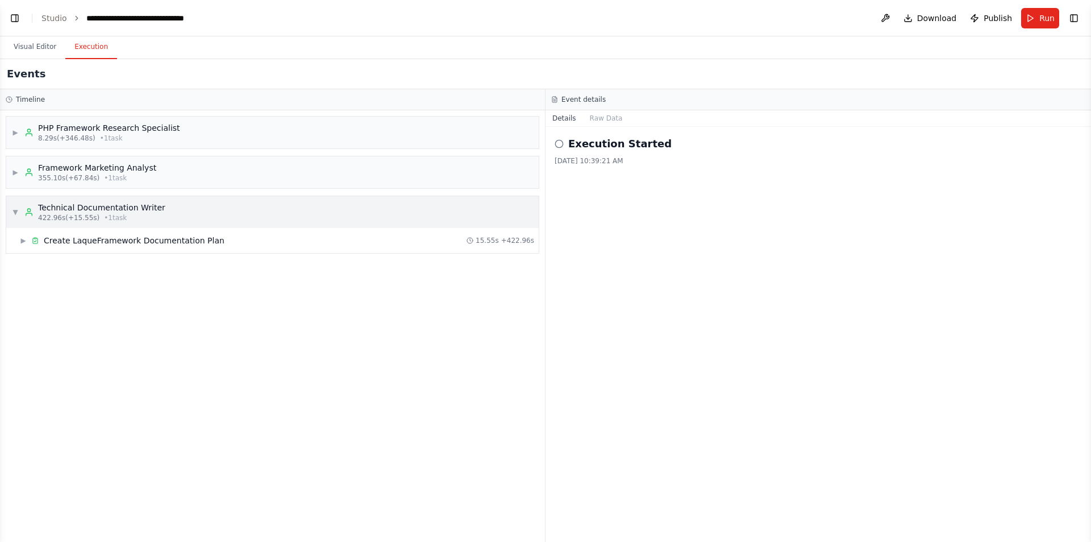
click at [15, 213] on span "▼" at bounding box center [15, 211] width 7 height 9
drag, startPoint x: 488, startPoint y: 535, endPoint x: 485, endPoint y: 541, distance: 6.4
click at [487, 539] on div "▶ PHP Framework Research Specialist 8.29s (+346.48s) • 1 task ▶ Framework Marke…" at bounding box center [272, 325] width 545 height 431
